Goal: Task Accomplishment & Management: Use online tool/utility

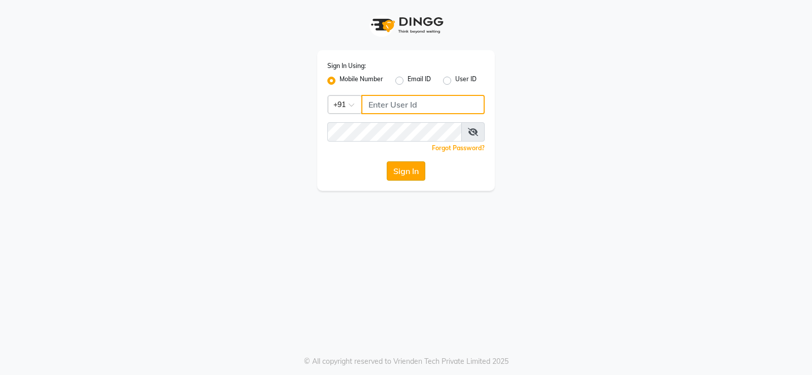
type input "9026627525"
click at [415, 174] on button "Sign In" at bounding box center [406, 170] width 39 height 19
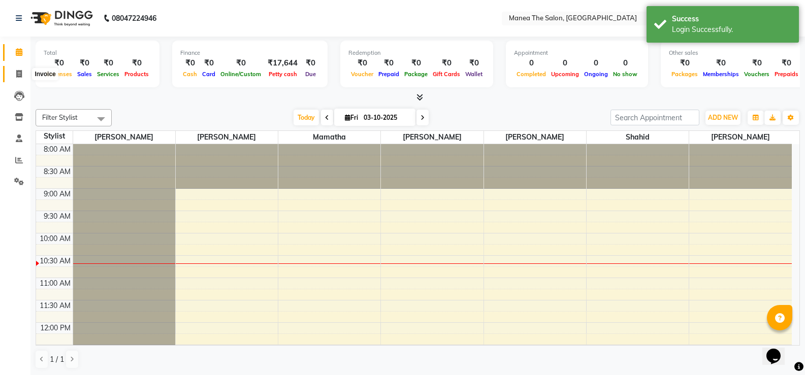
click at [22, 74] on icon at bounding box center [19, 74] width 6 height 8
select select "5514"
select select "service"
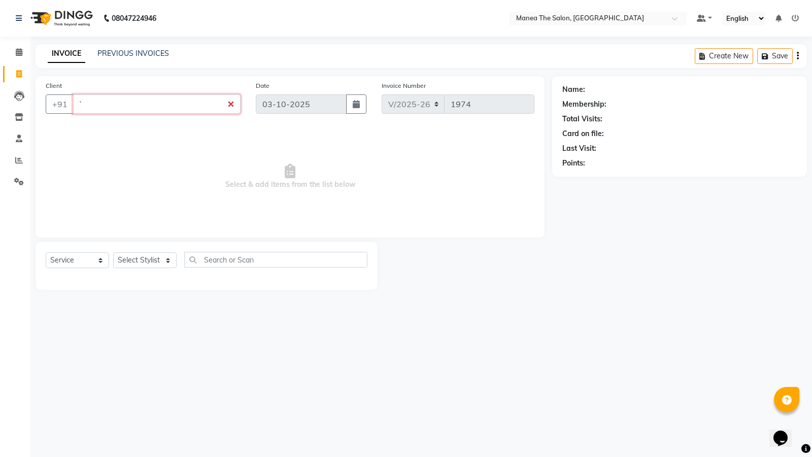
type input "`"
click at [19, 76] on icon at bounding box center [19, 74] width 6 height 8
select select "service"
type input "1974"
select select "5514"
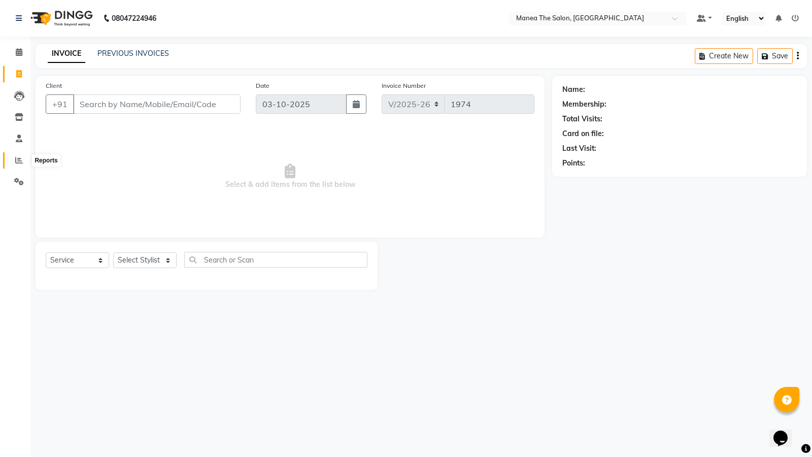
click at [20, 158] on icon at bounding box center [19, 160] width 8 height 8
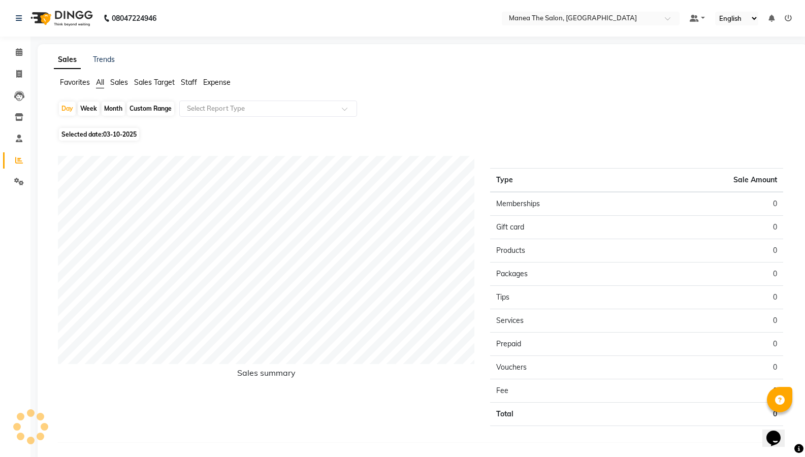
click at [18, 161] on icon at bounding box center [19, 160] width 8 height 8
click at [122, 83] on span "Sales" at bounding box center [119, 82] width 18 height 9
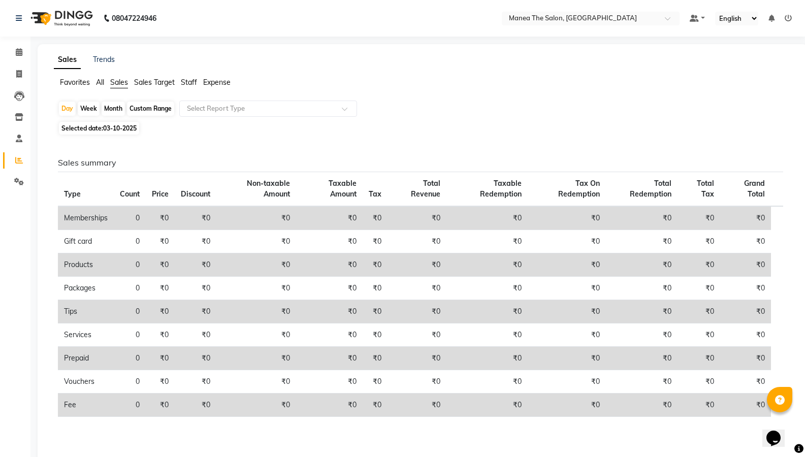
click at [111, 109] on div "Month" at bounding box center [113, 109] width 23 height 14
select select "10"
select select "2025"
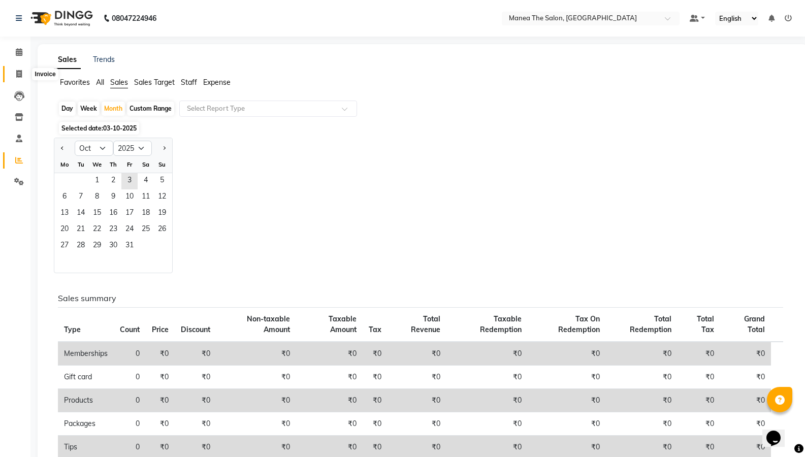
click at [23, 74] on span at bounding box center [19, 75] width 18 height 12
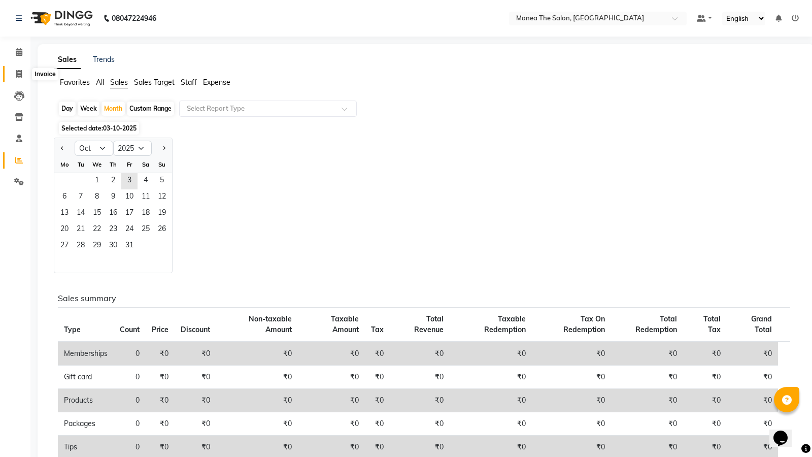
select select "5514"
select select "service"
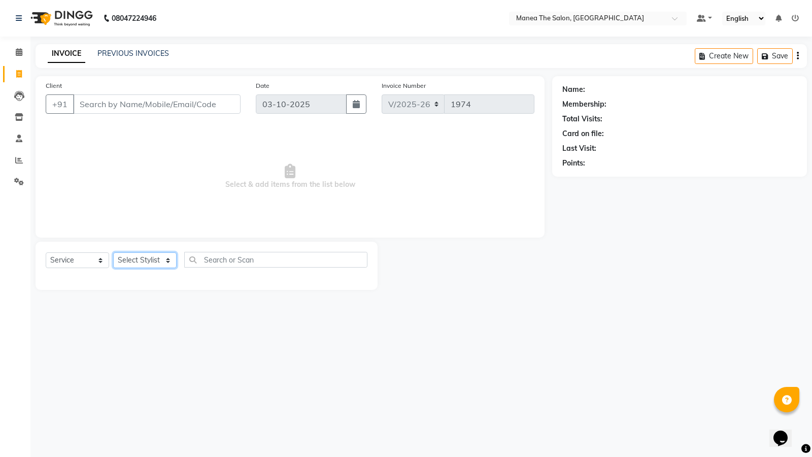
click at [161, 263] on select "Select Stylist [PERSON_NAME] [PERSON_NAME] [PERSON_NAME] [PERSON_NAME] [PERSON_…" at bounding box center [144, 260] width 63 height 16
select select "59470"
click at [113, 252] on select "Select Stylist [PERSON_NAME] [PERSON_NAME] [PERSON_NAME] [PERSON_NAME] [PERSON_…" at bounding box center [144, 260] width 63 height 16
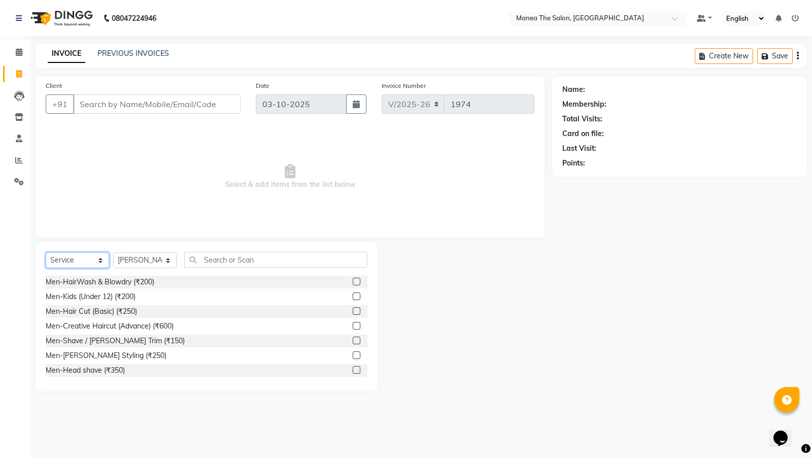
click at [92, 257] on select "Select Service Product Membership Package Voucher Prepaid Gift Card" at bounding box center [77, 260] width 63 height 16
select select "package"
click at [46, 252] on select "Select Service Product Membership Package Voucher Prepaid Gift Card" at bounding box center [77, 260] width 63 height 16
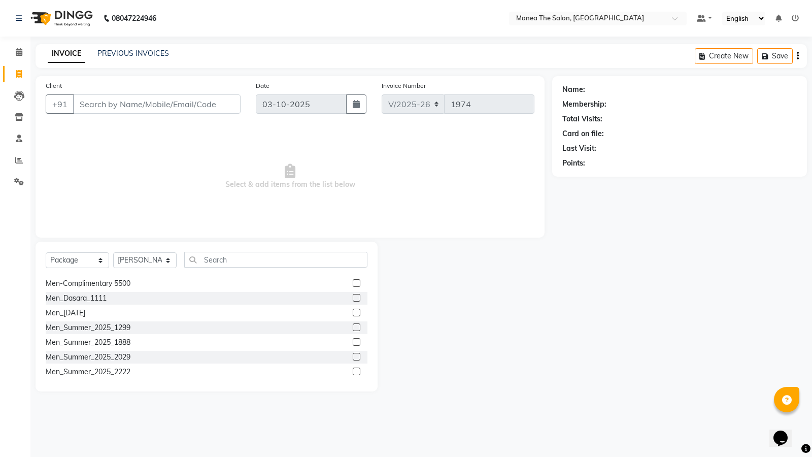
click at [399, 345] on div at bounding box center [465, 317] width 175 height 150
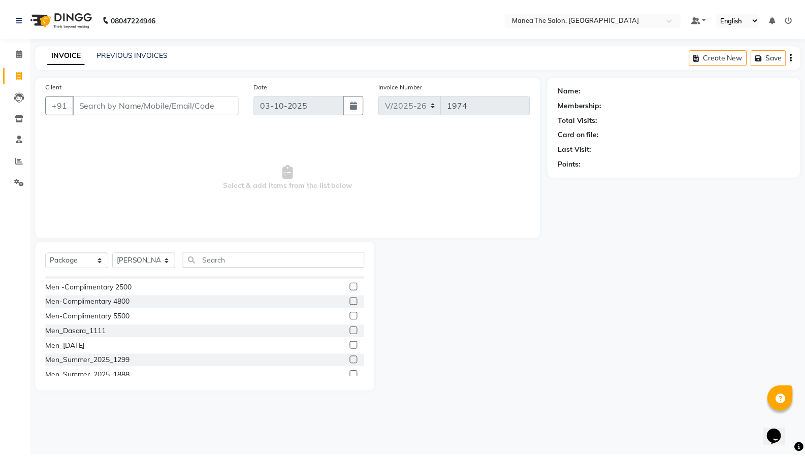
scroll to position [51, 0]
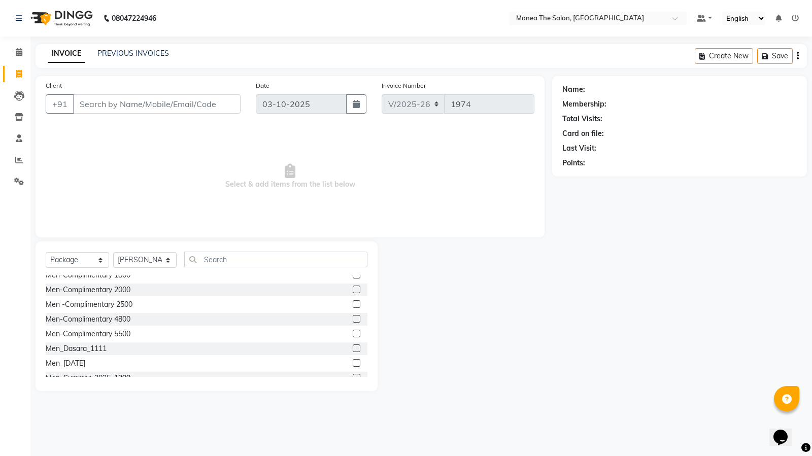
click at [353, 348] on label at bounding box center [357, 349] width 8 height 8
click at [353, 348] on input "checkbox" at bounding box center [356, 349] width 7 height 7
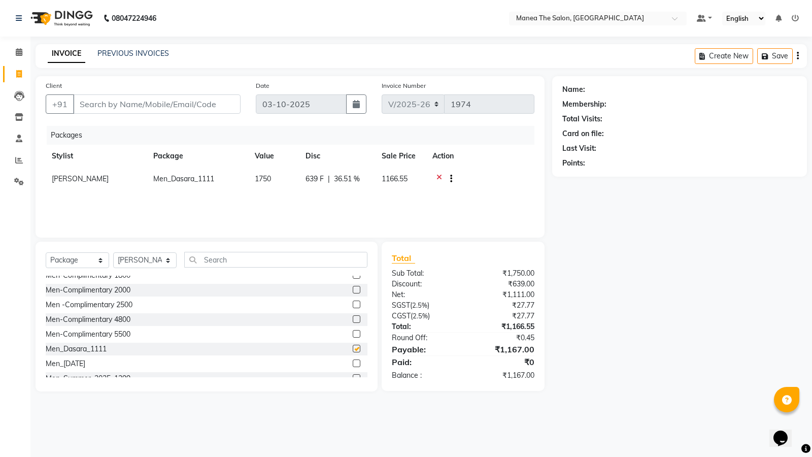
checkbox input "false"
click at [123, 107] on input "Client" at bounding box center [157, 103] width 168 height 19
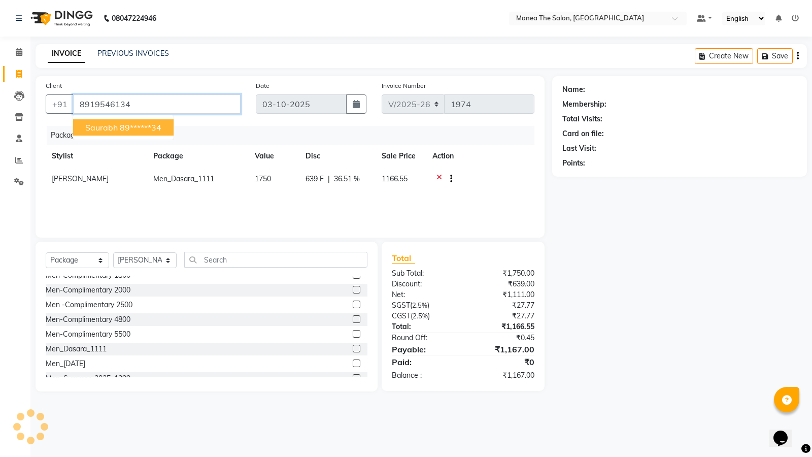
type input "8919546134"
select select "1: Object"
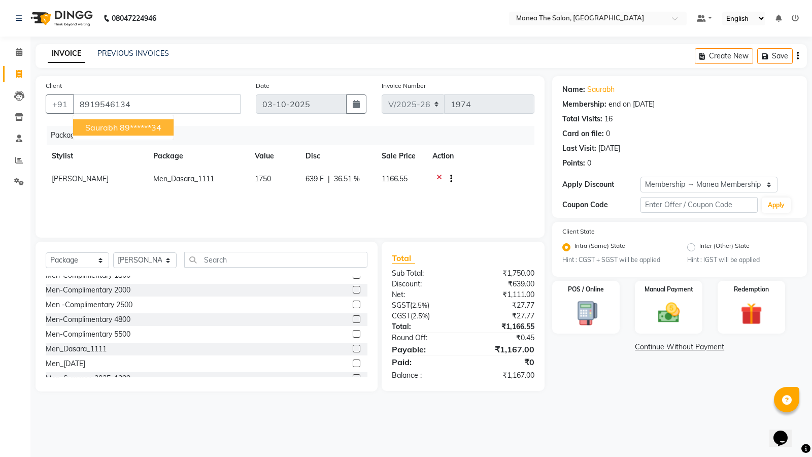
click at [149, 128] on ngb-highlight "89******34" at bounding box center [141, 127] width 42 height 10
type input "89******34"
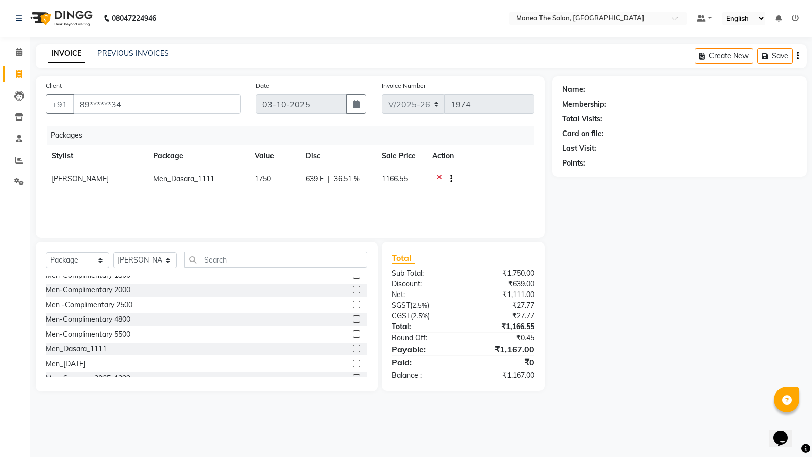
select select "1: Object"
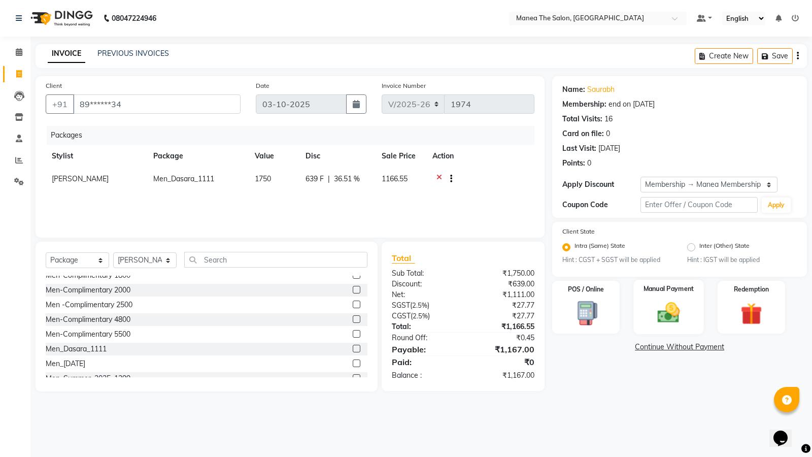
click at [674, 310] on img at bounding box center [668, 313] width 37 height 26
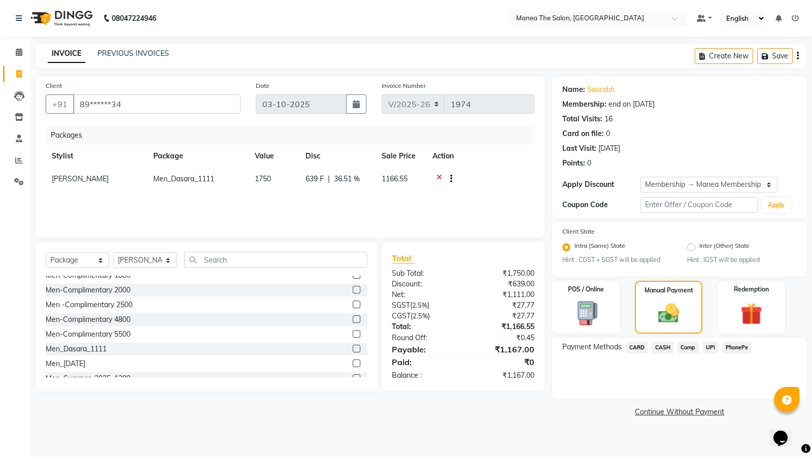
click at [710, 345] on span "UPI" at bounding box center [711, 348] width 16 height 12
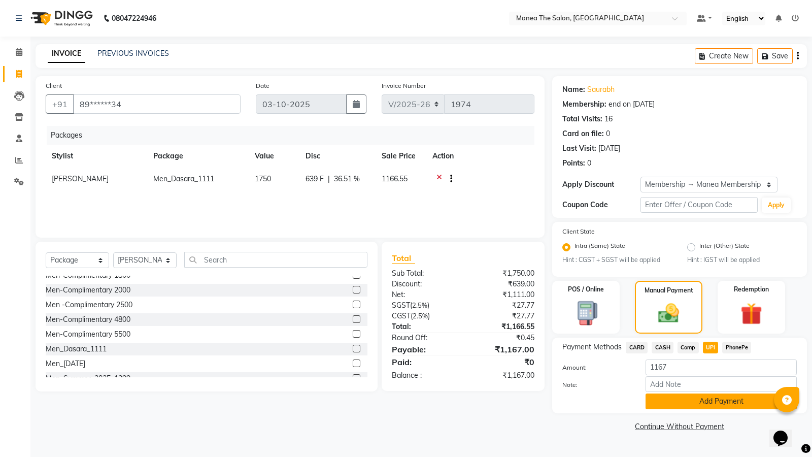
click at [708, 379] on button "Add Payment" at bounding box center [721, 402] width 151 height 16
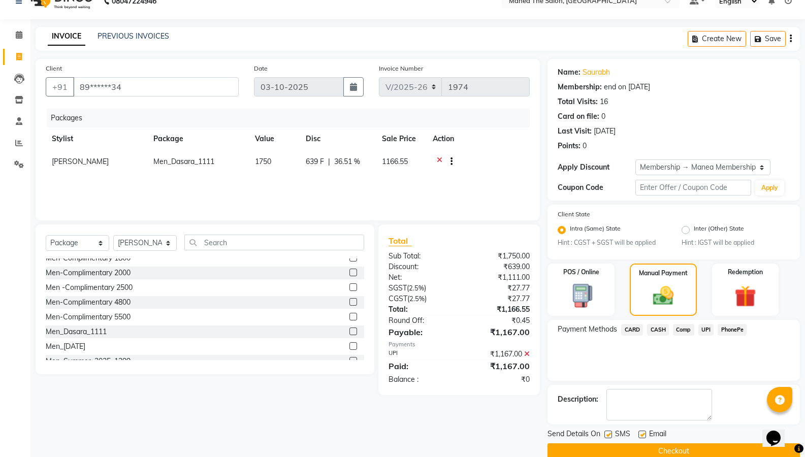
scroll to position [35, 0]
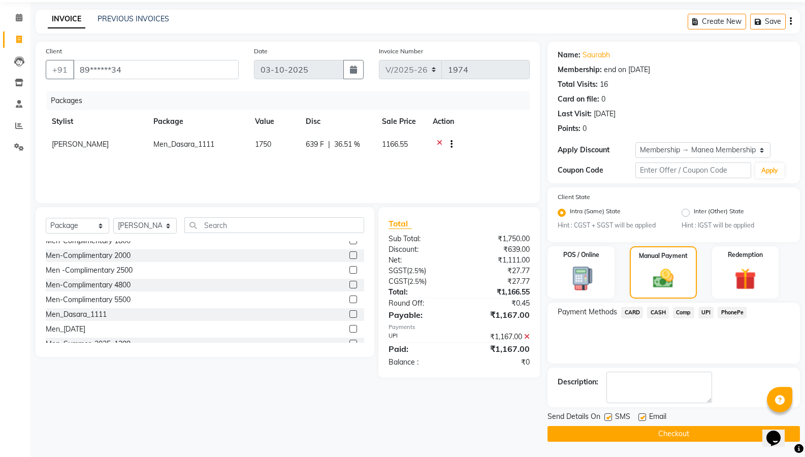
click at [696, 379] on button "Checkout" at bounding box center [673, 434] width 252 height 16
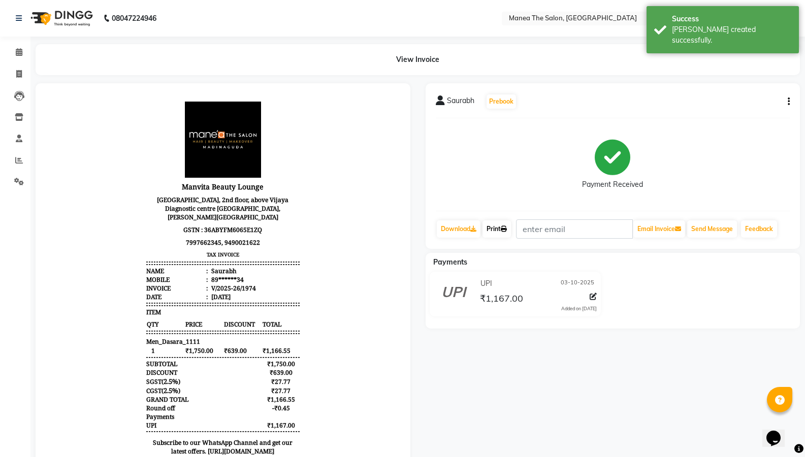
click at [494, 221] on link "Print" at bounding box center [496, 228] width 28 height 17
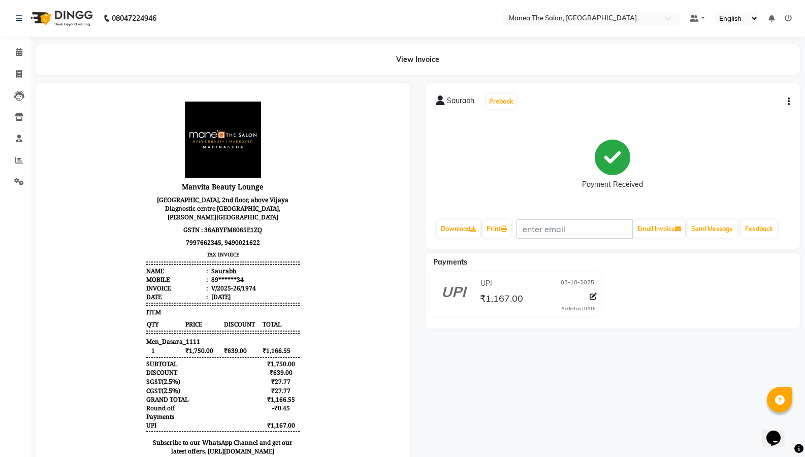
click at [754, 8] on div "Success [PERSON_NAME] created successfully." at bounding box center [722, 29] width 152 height 47
click at [336, 45] on div "View Invoice" at bounding box center [418, 59] width 764 height 31
click at [500, 227] on link "Print" at bounding box center [496, 228] width 28 height 17
click at [23, 77] on span at bounding box center [19, 75] width 18 height 12
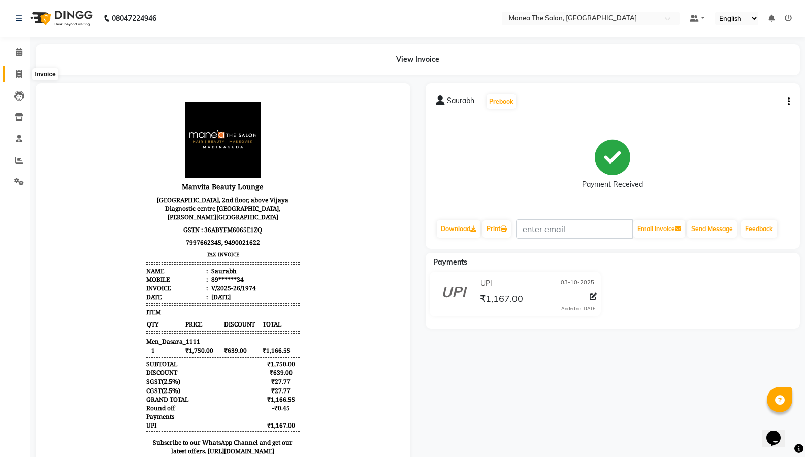
select select "service"
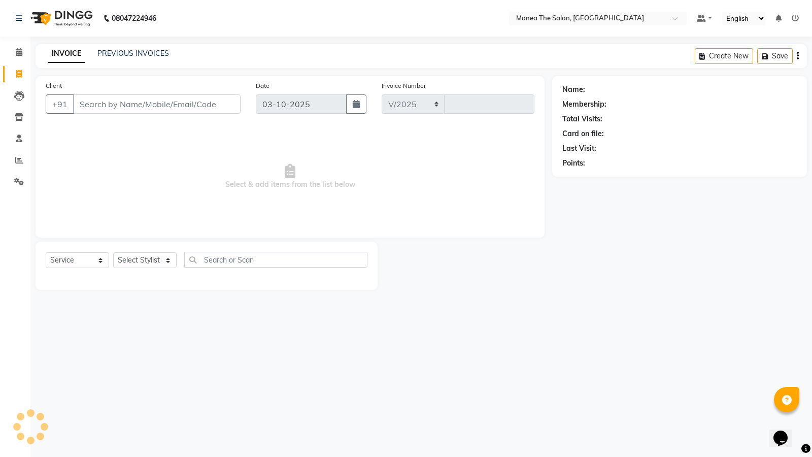
select select "5514"
type input "1975"
click at [459, 220] on span "Select & add items from the list below" at bounding box center [290, 177] width 489 height 102
click at [315, 192] on span "Select & add items from the list below" at bounding box center [290, 177] width 489 height 102
click at [318, 191] on span "Select & add items from the list below" at bounding box center [290, 177] width 489 height 102
